Goal: Transaction & Acquisition: Purchase product/service

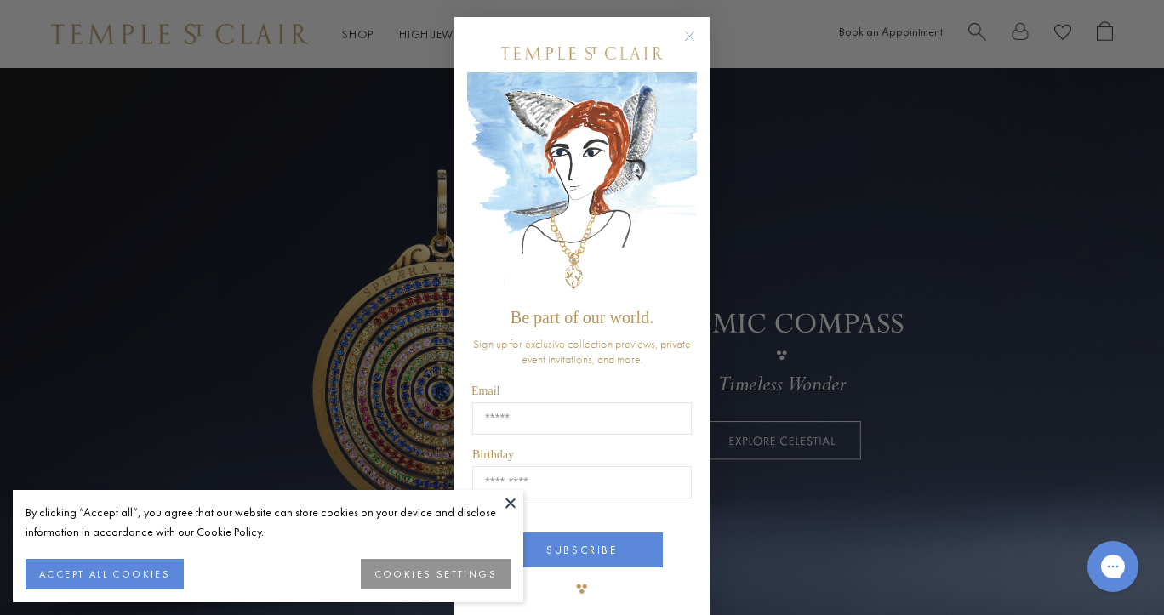
click at [681, 32] on circle "Close dialog" at bounding box center [690, 36] width 20 height 20
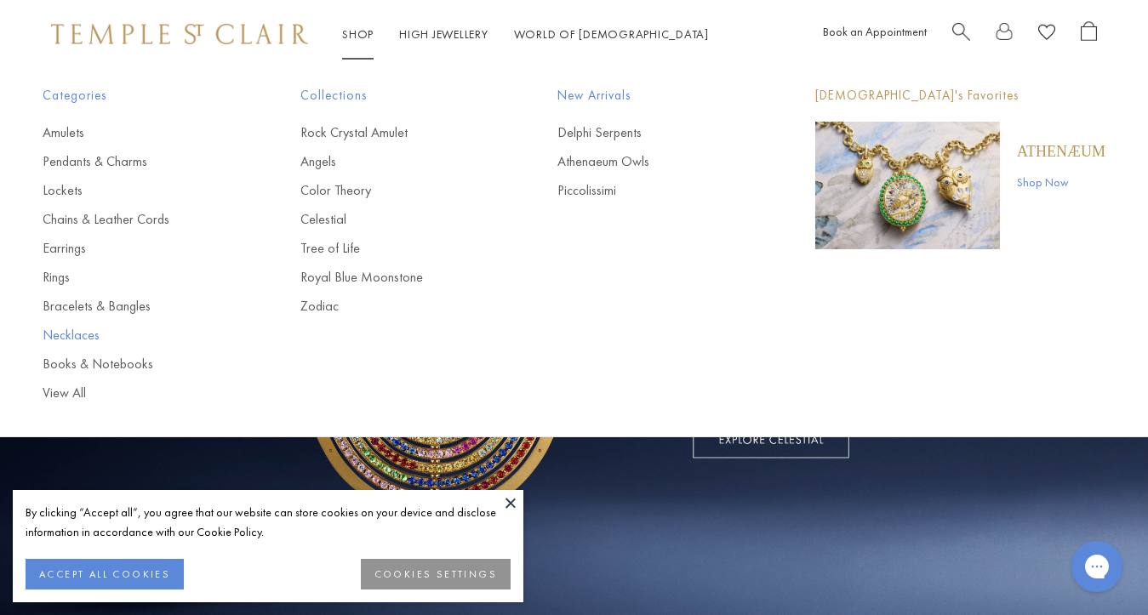
click at [67, 338] on link "Necklaces" at bounding box center [138, 335] width 190 height 19
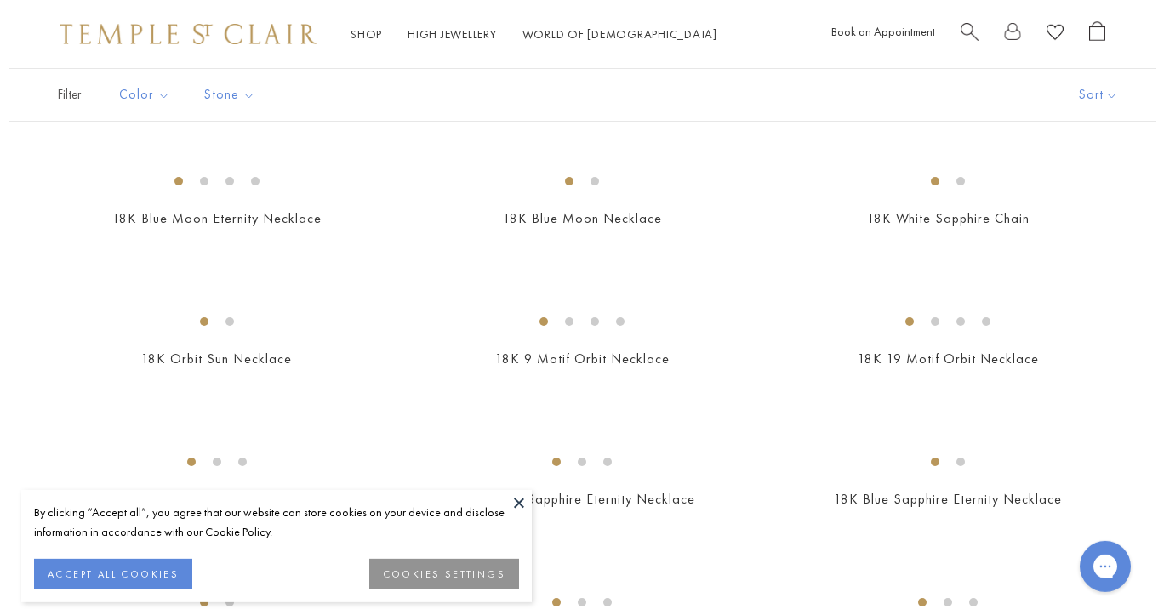
scroll to position [824, 0]
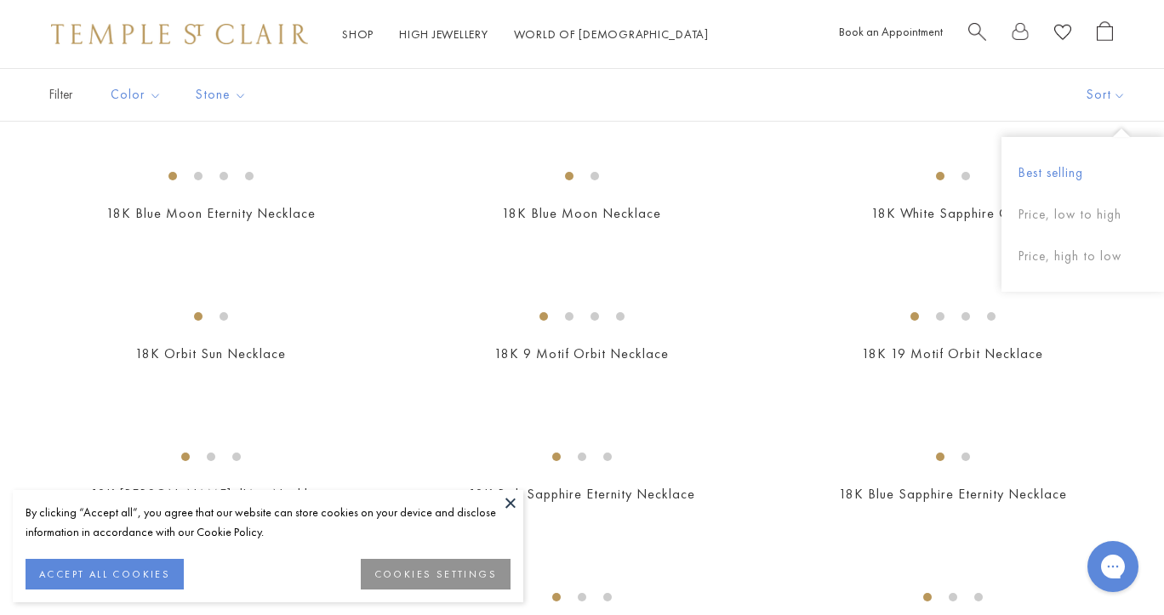
drag, startPoint x: 1154, startPoint y: 104, endPoint x: 1164, endPoint y: 117, distance: 17.0
click at [0, 0] on img at bounding box center [0, 0] width 0 height 0
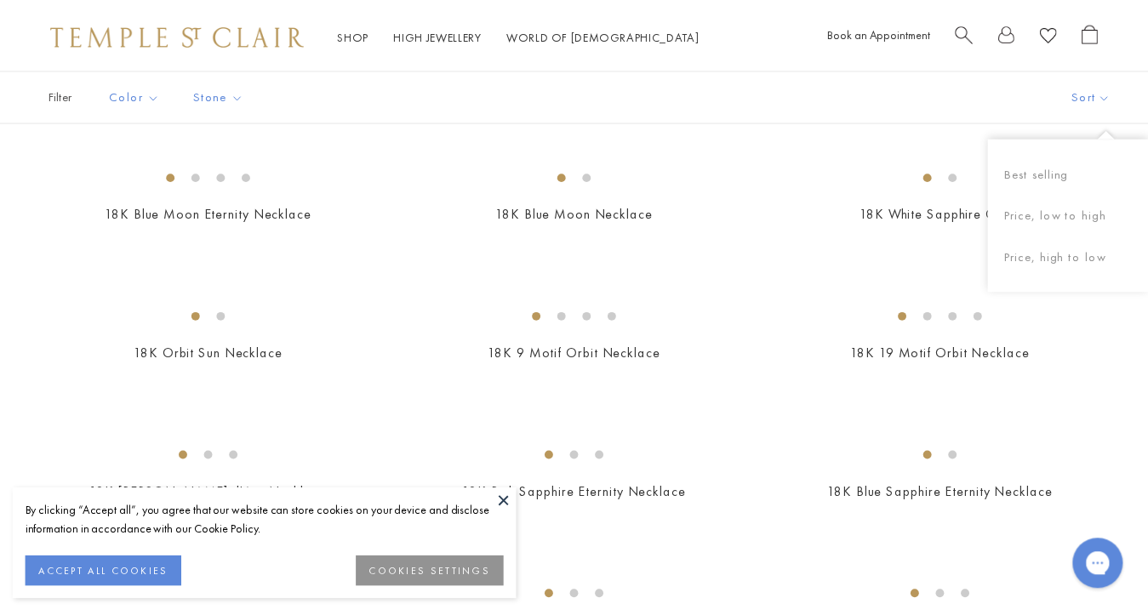
scroll to position [819, 0]
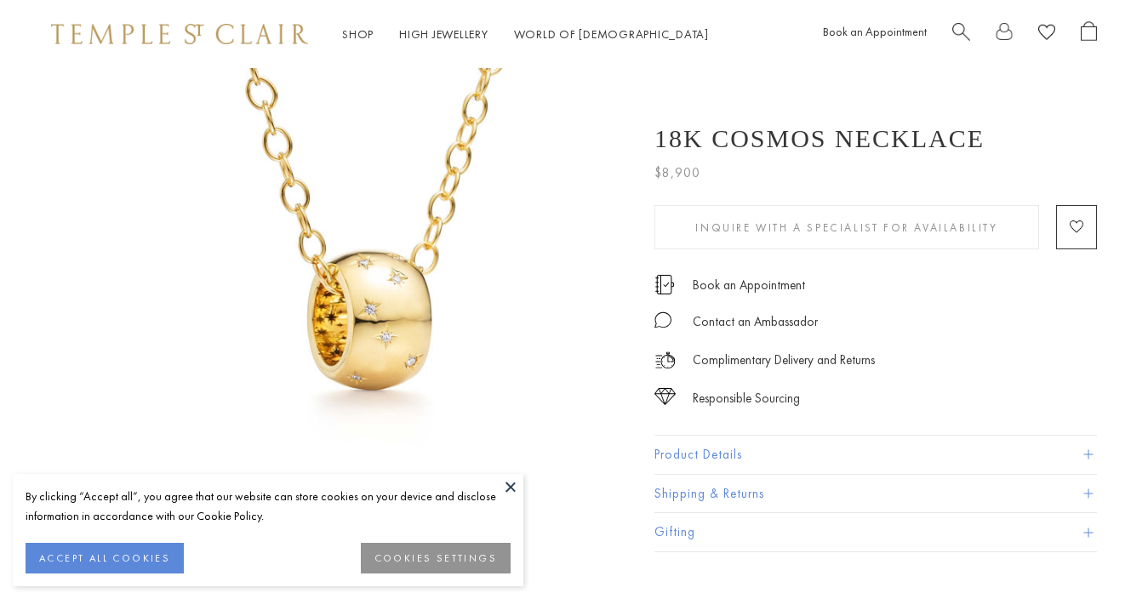
click at [365, 131] on img at bounding box center [357, 340] width 544 height 544
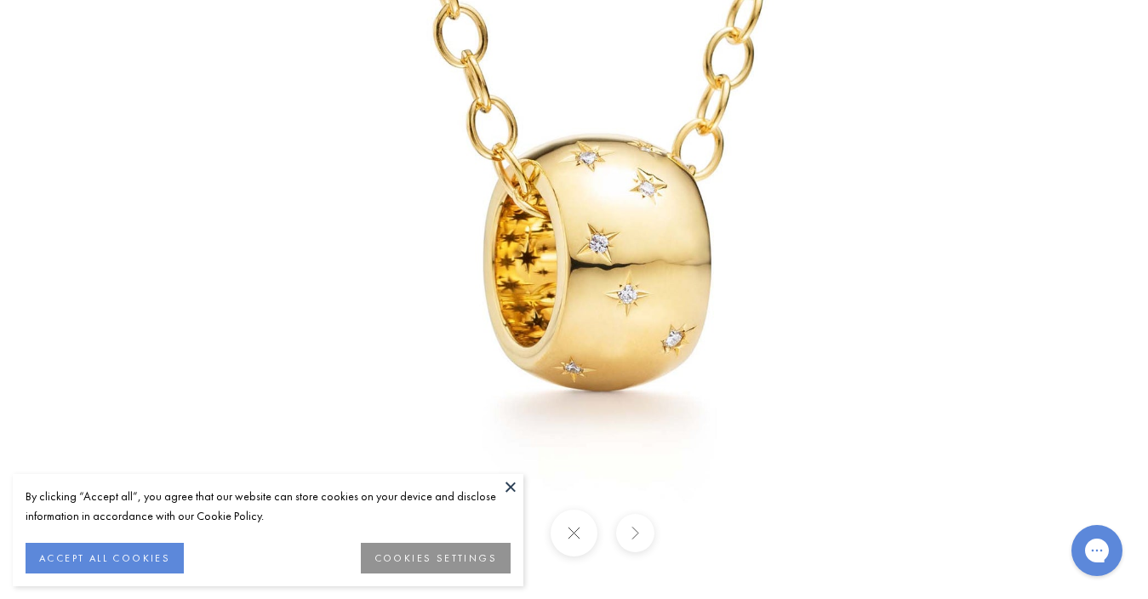
drag, startPoint x: 0, startPoint y: 0, endPoint x: 219, endPoint y: -83, distance: 234.1
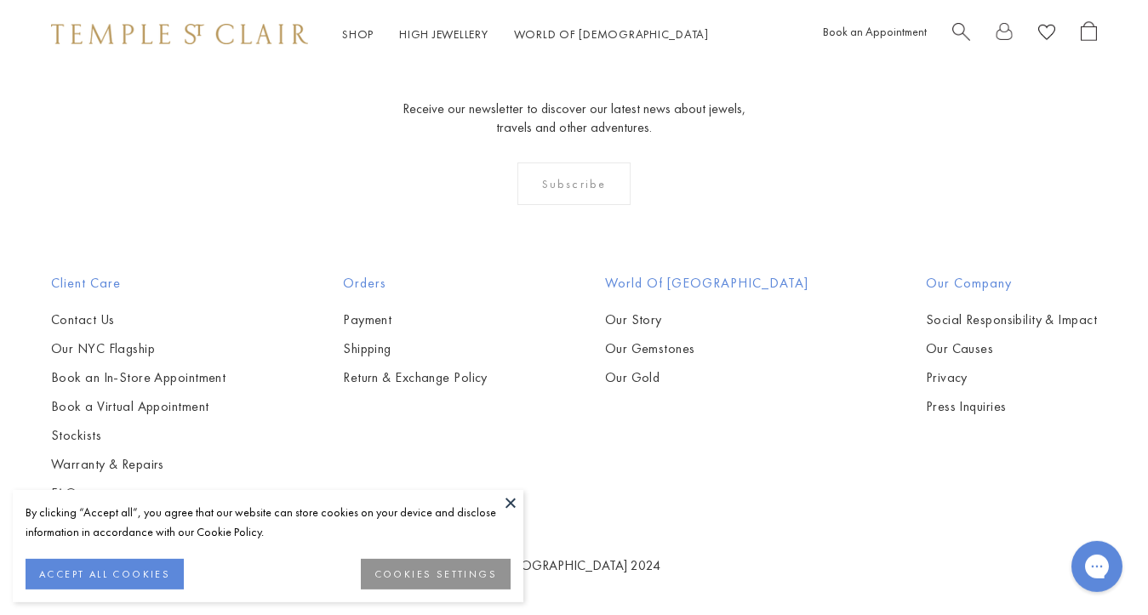
scroll to position [3000, 0]
click at [0, 0] on img at bounding box center [0, 0] width 0 height 0
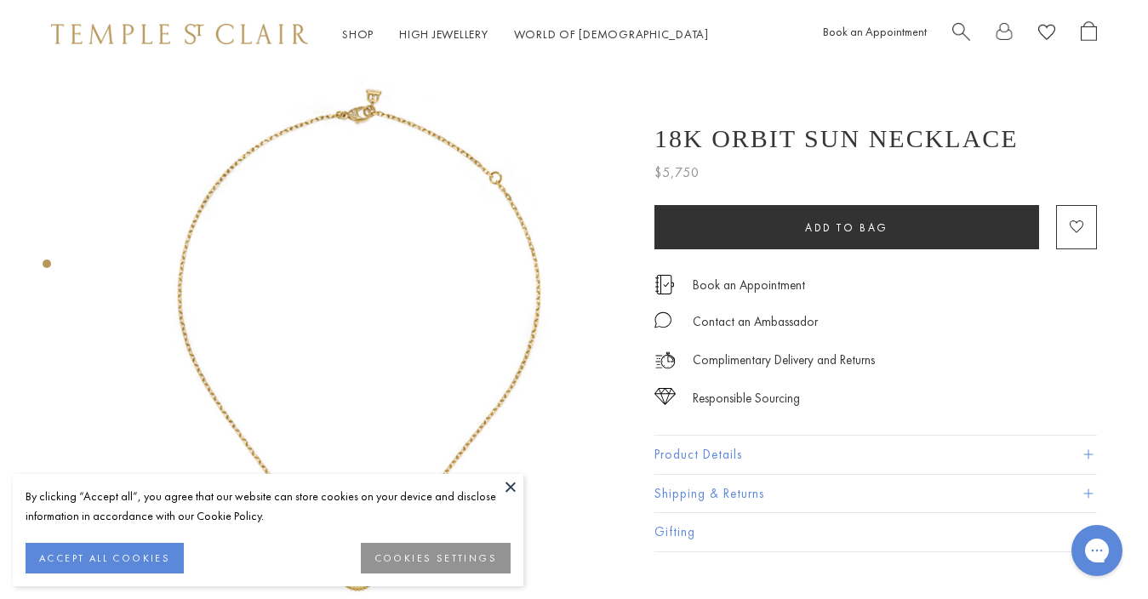
click at [513, 487] on button at bounding box center [511, 487] width 26 height 26
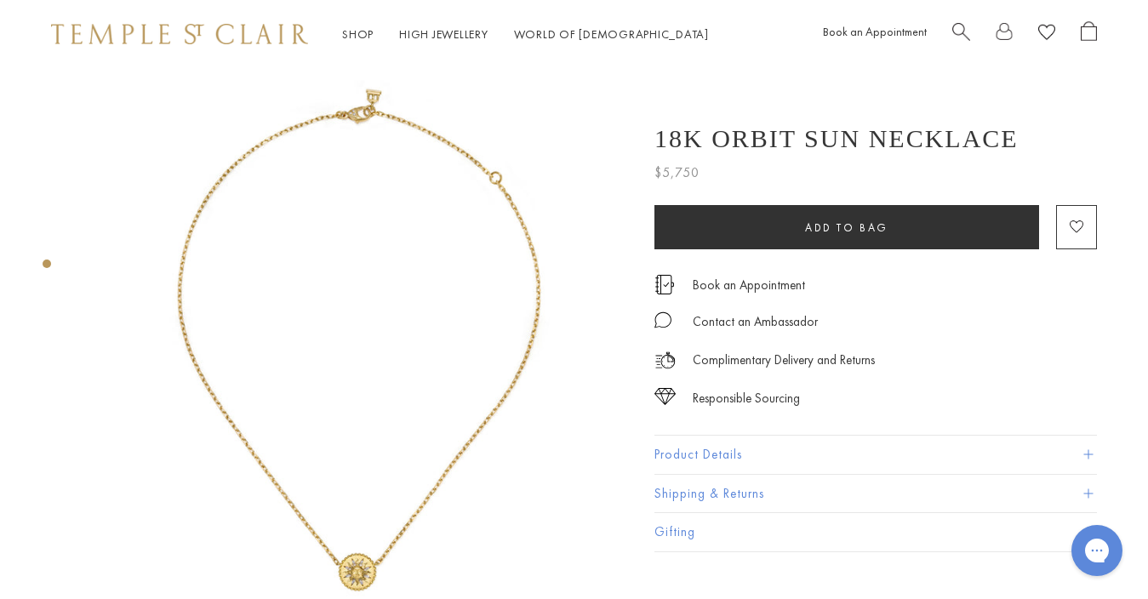
scroll to position [71, 3]
